Goal: Task Accomplishment & Management: Complete application form

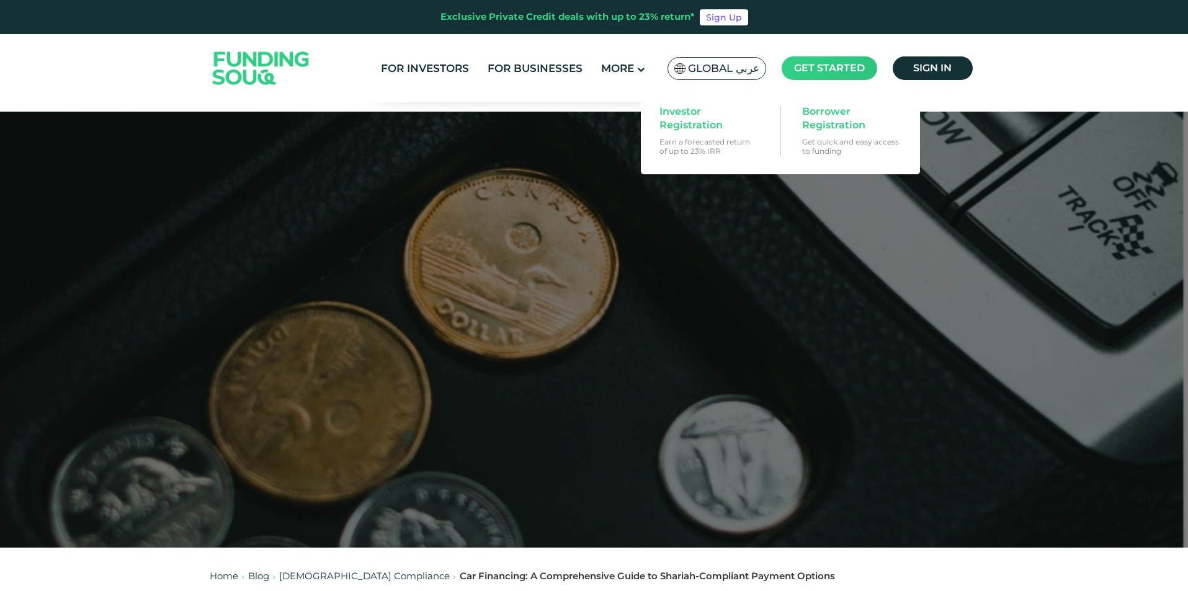
click at [822, 68] on span "Get started" at bounding box center [829, 68] width 71 height 12
click at [830, 114] on span "Borrower Registration" at bounding box center [850, 118] width 96 height 27
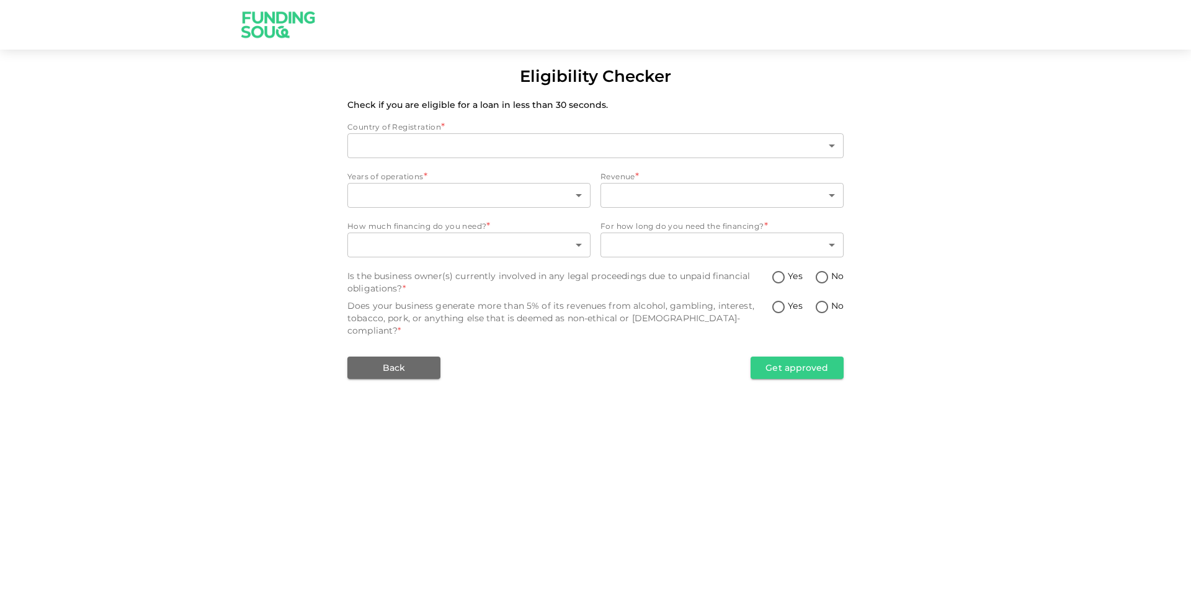
type input "1"
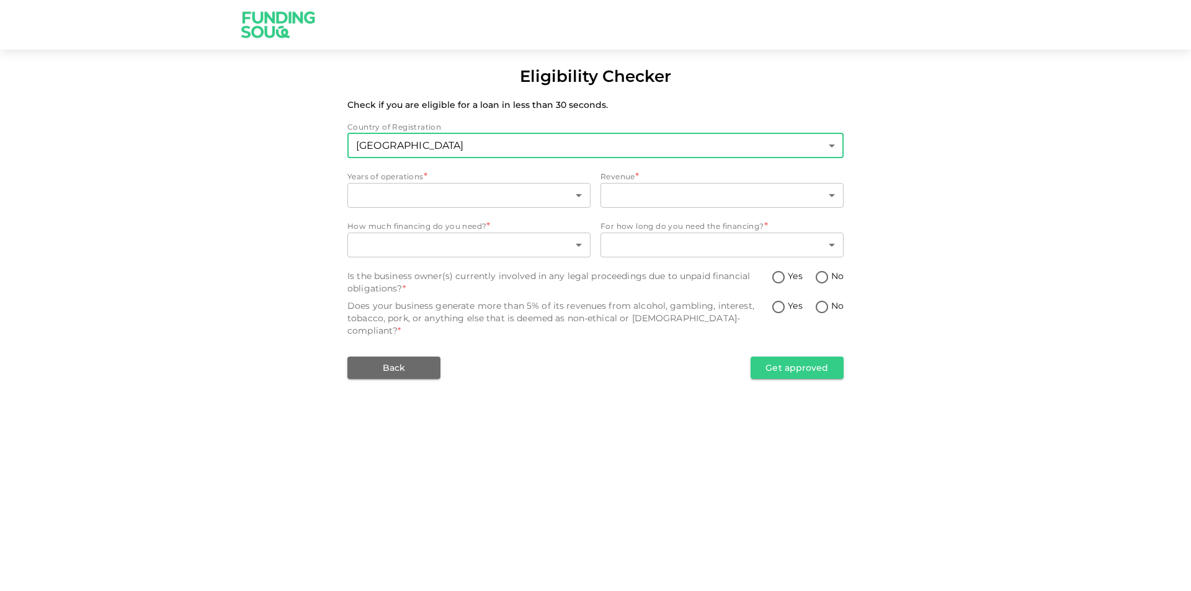
click at [824, 147] on body "Eligibility Checker Check if you are eligible for a loan in less than 30 second…" at bounding box center [595, 295] width 1191 height 591
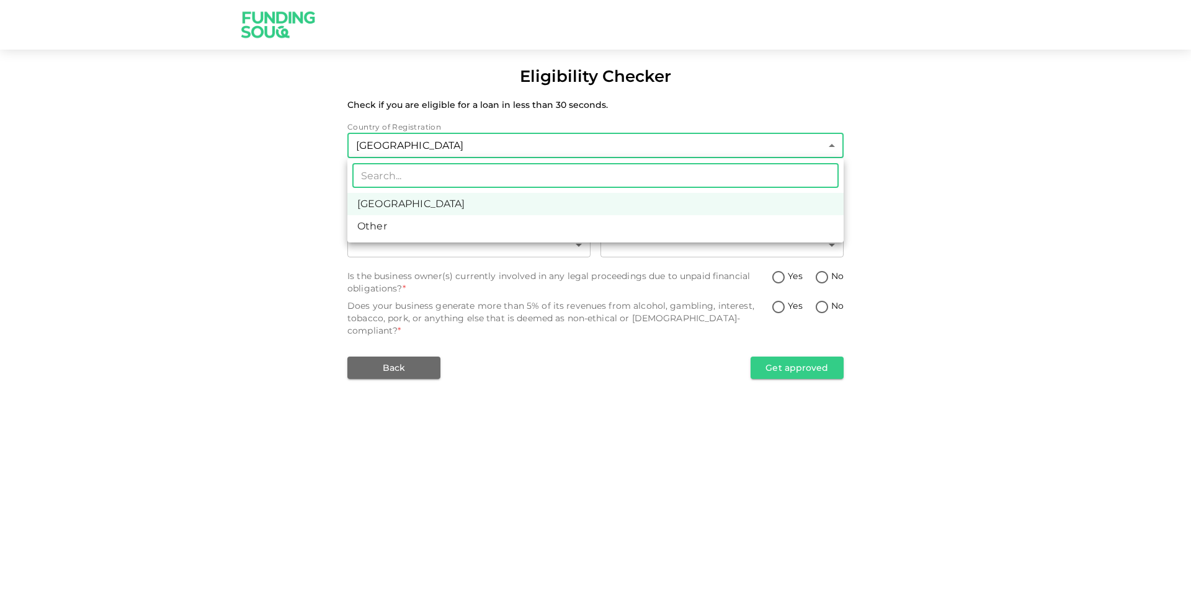
click at [824, 147] on div at bounding box center [595, 295] width 1191 height 591
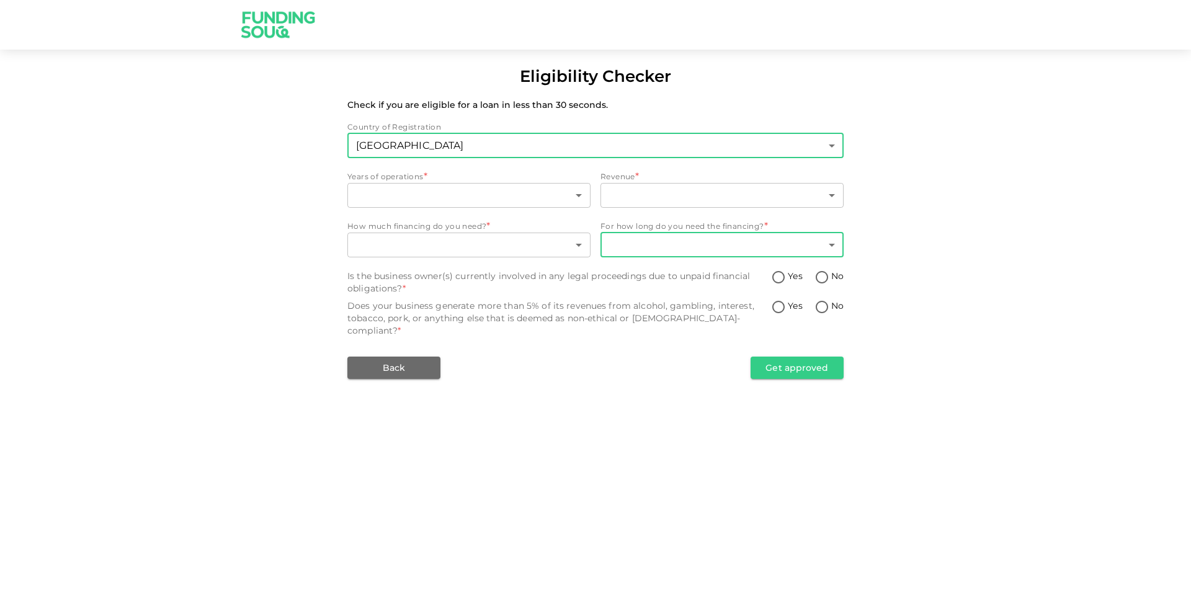
click at [831, 247] on body "Eligibility Checker Check if you are eligible for a loan in less than 30 second…" at bounding box center [595, 295] width 1191 height 591
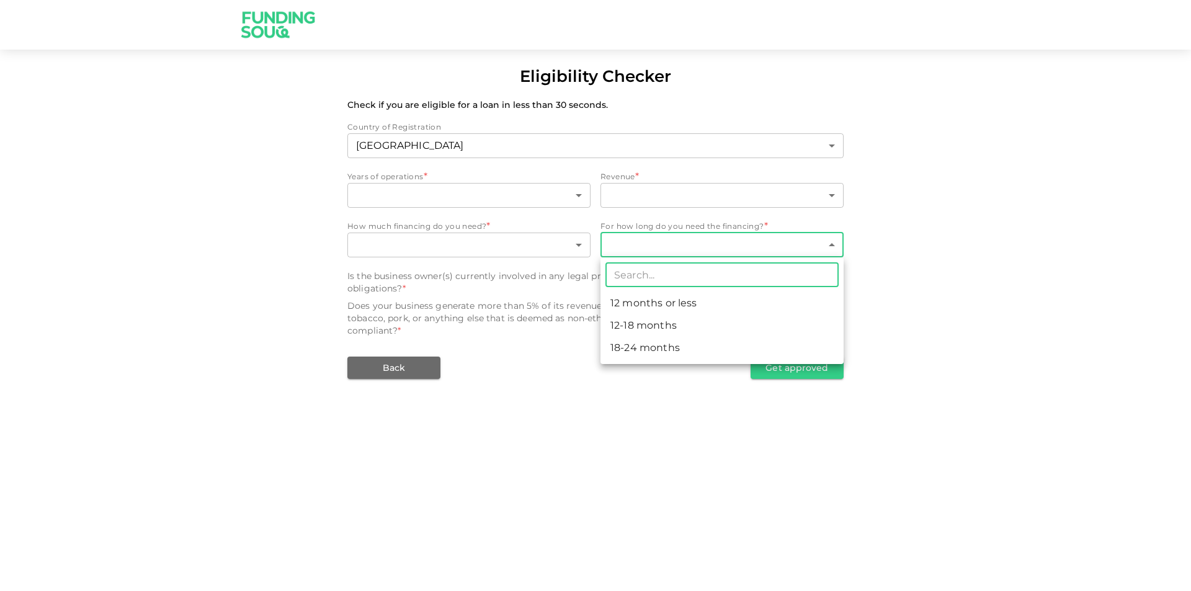
click at [1027, 286] on div at bounding box center [595, 295] width 1191 height 591
